Goal: Navigation & Orientation: Find specific page/section

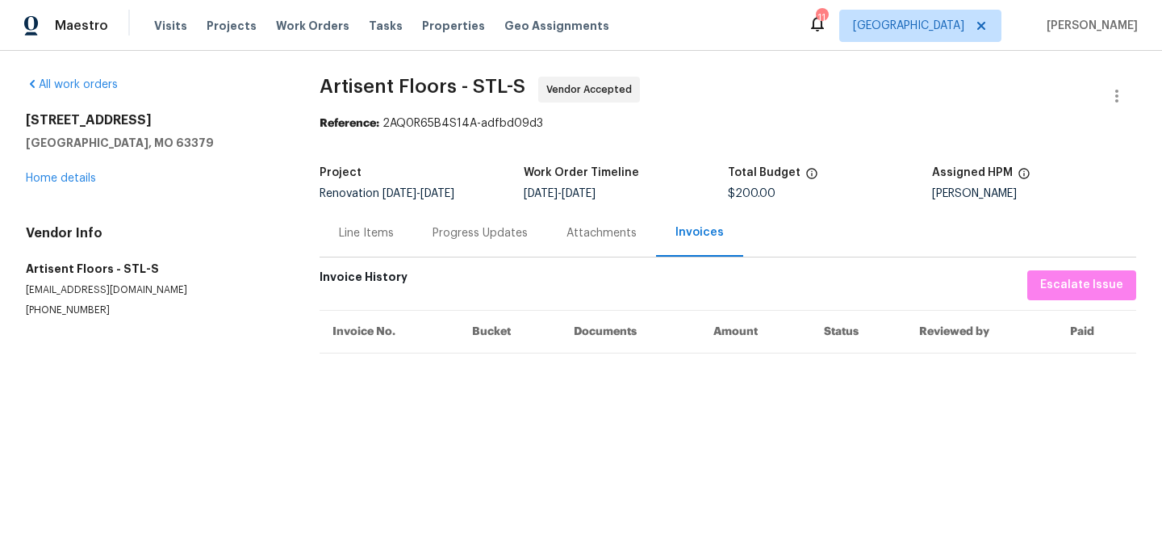
click at [486, 232] on div "Progress Updates" at bounding box center [480, 233] width 95 height 16
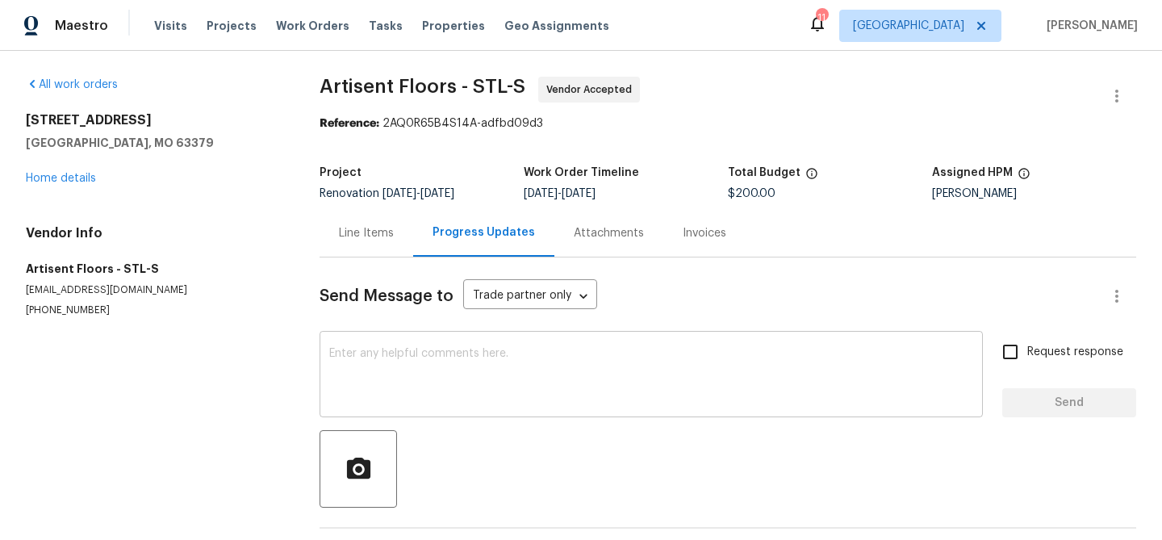
scroll to position [60, 0]
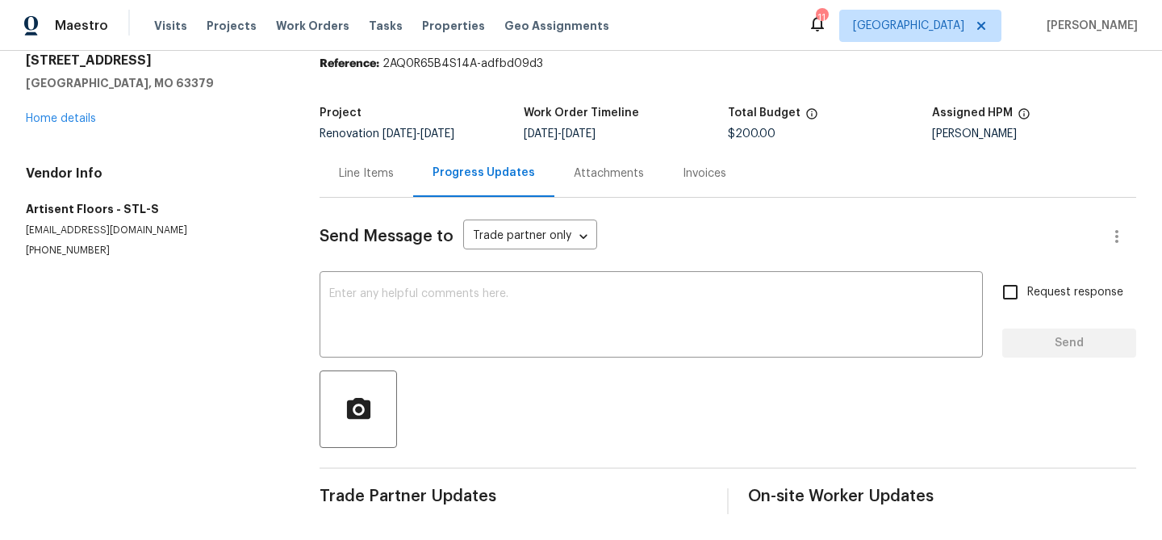
click at [372, 174] on div "Line Items" at bounding box center [366, 173] width 55 height 16
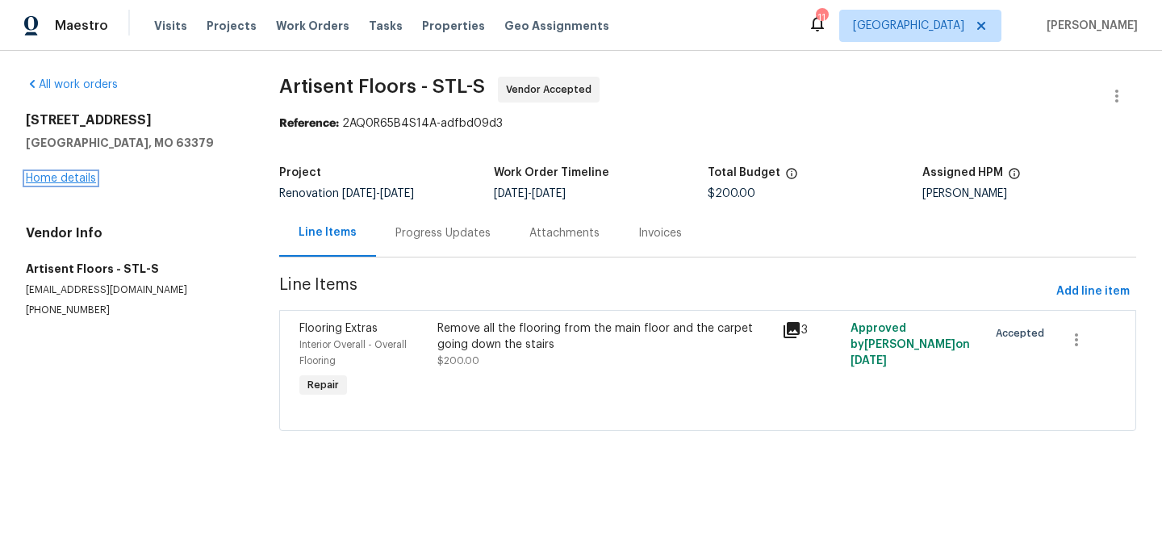
click at [79, 177] on link "Home details" at bounding box center [61, 178] width 70 height 11
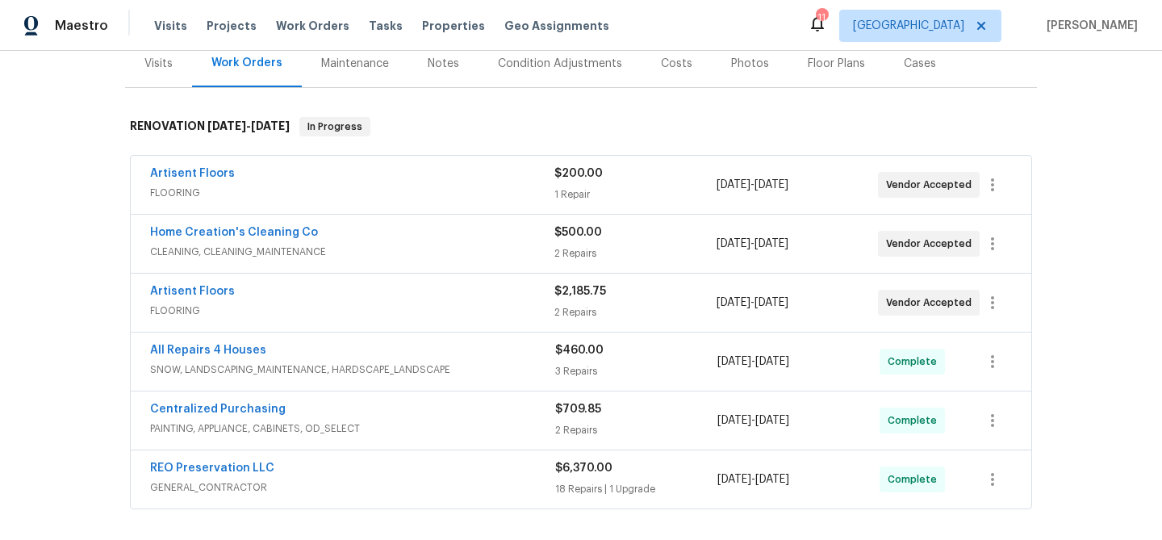
scroll to position [207, 0]
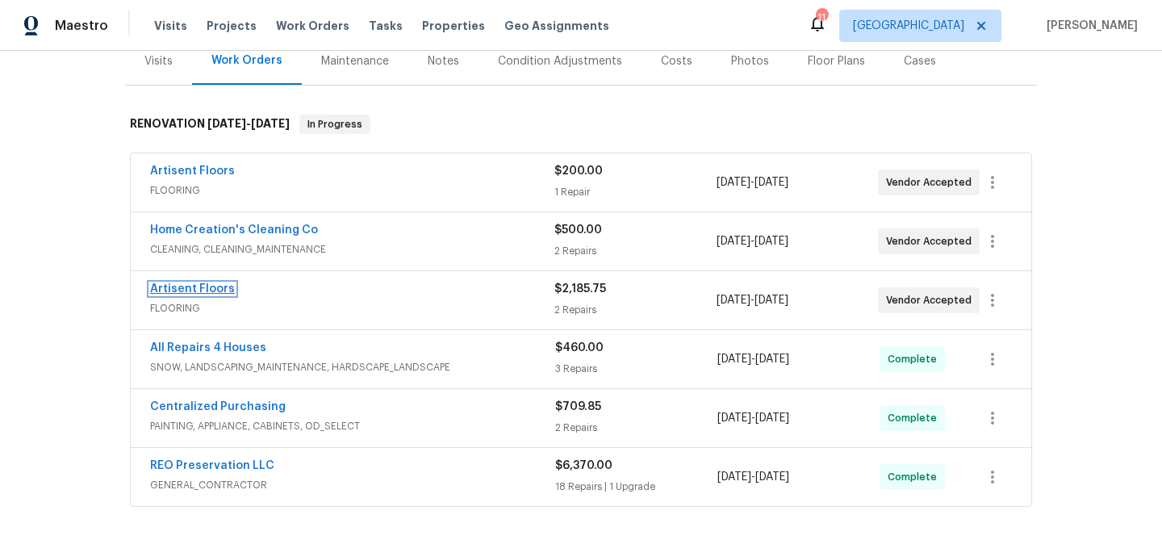
click at [202, 286] on link "Artisent Floors" at bounding box center [192, 288] width 85 height 11
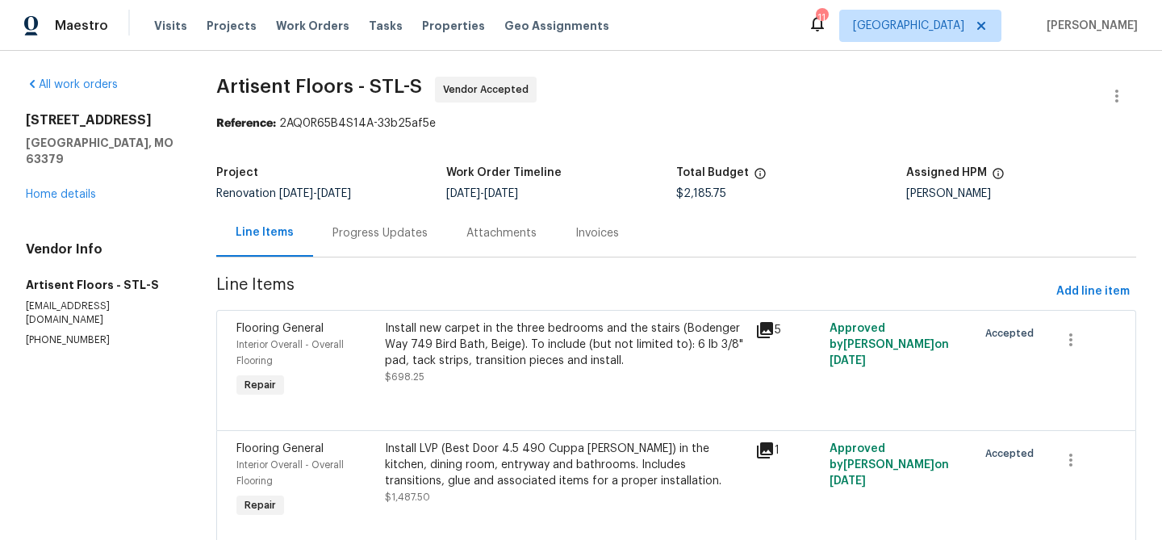
click at [504, 329] on div "Install new carpet in the three bedrooms and the stairs (Bodenger Way 749 Bird …" at bounding box center [565, 344] width 361 height 48
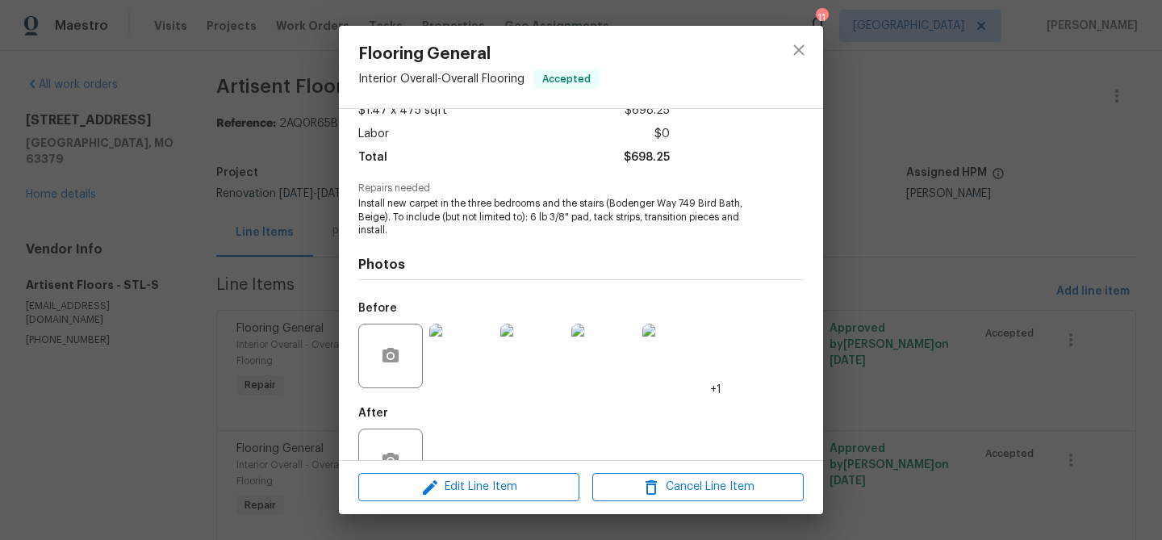
scroll to position [119, 0]
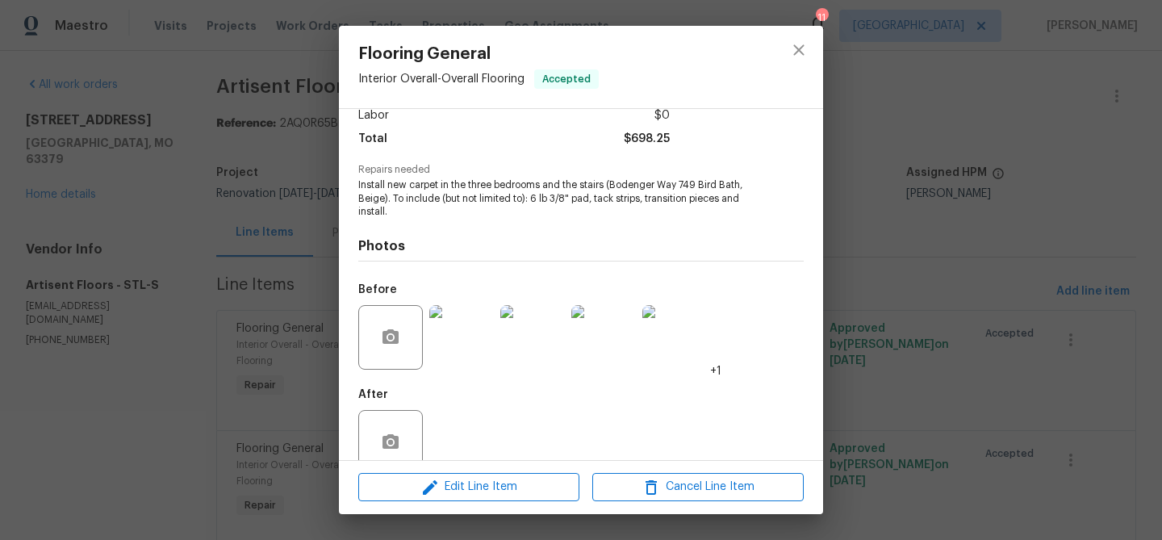
click at [468, 328] on img at bounding box center [461, 337] width 65 height 65
